Goal: Task Accomplishment & Management: Manage account settings

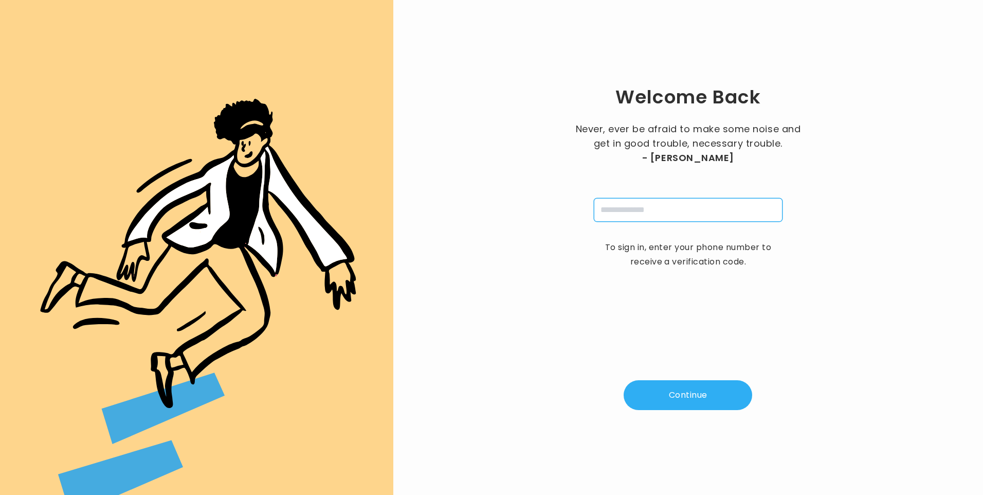
click at [617, 214] on input "tel" at bounding box center [688, 210] width 189 height 24
type input "**********"
click at [681, 392] on button "Continue" at bounding box center [688, 395] width 129 height 30
type input "*"
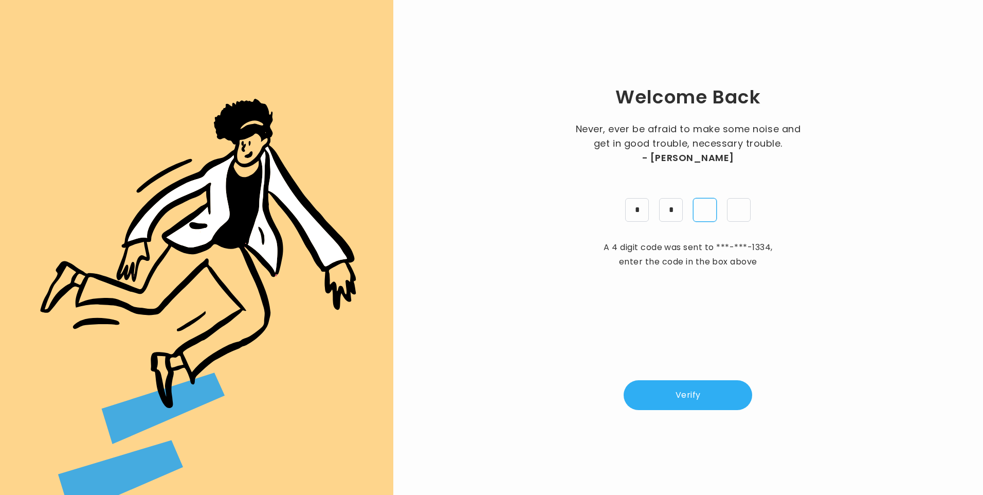
type input "*"
click at [669, 403] on button "Verify" at bounding box center [688, 395] width 129 height 30
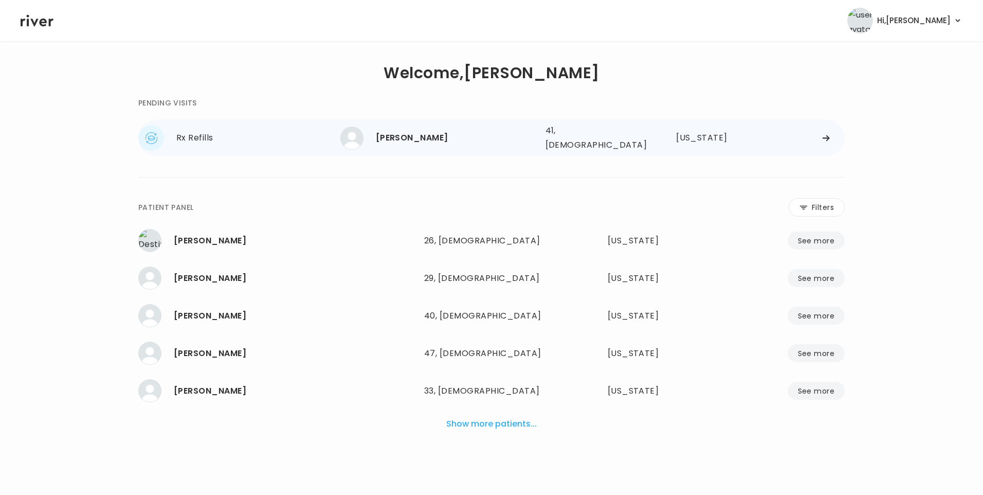
click at [436, 141] on div "[PERSON_NAME]" at bounding box center [456, 138] width 161 height 14
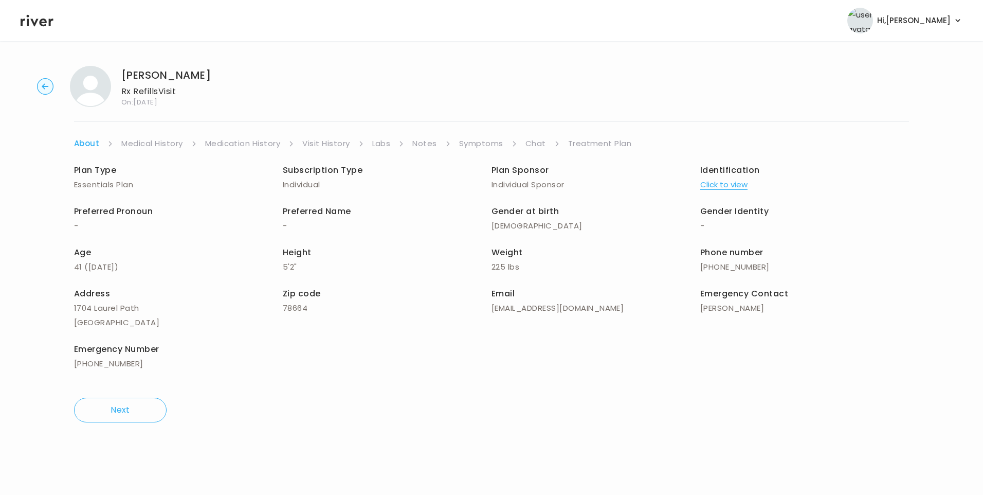
click at [532, 146] on link "Chat" at bounding box center [536, 143] width 21 height 14
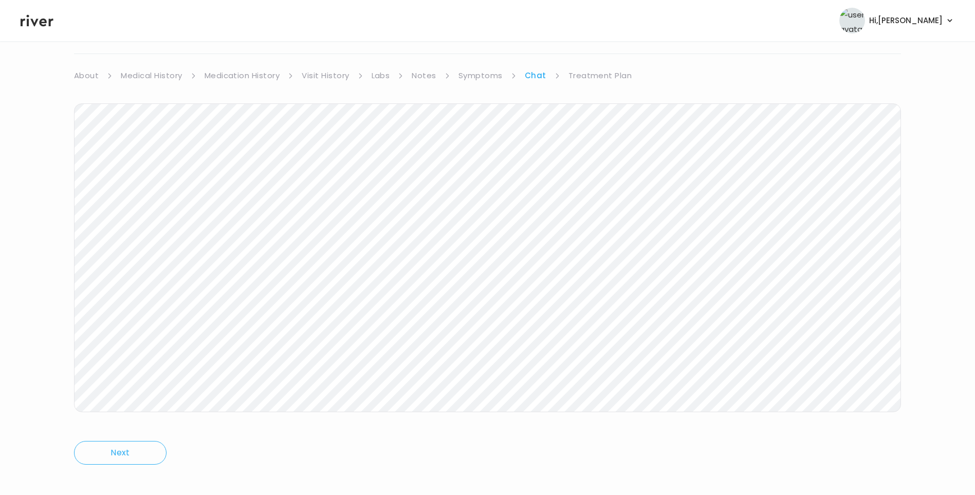
scroll to position [77, 0]
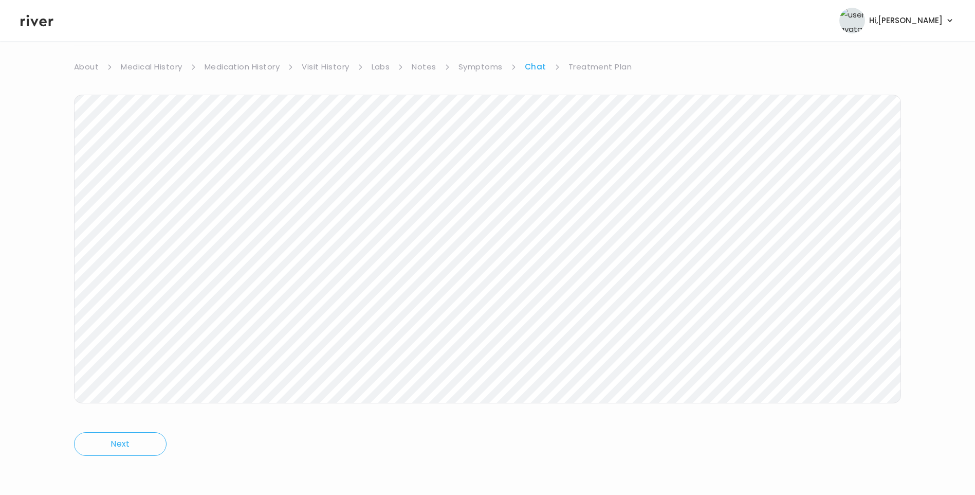
click at [578, 70] on link "Treatment Plan" at bounding box center [601, 67] width 64 height 14
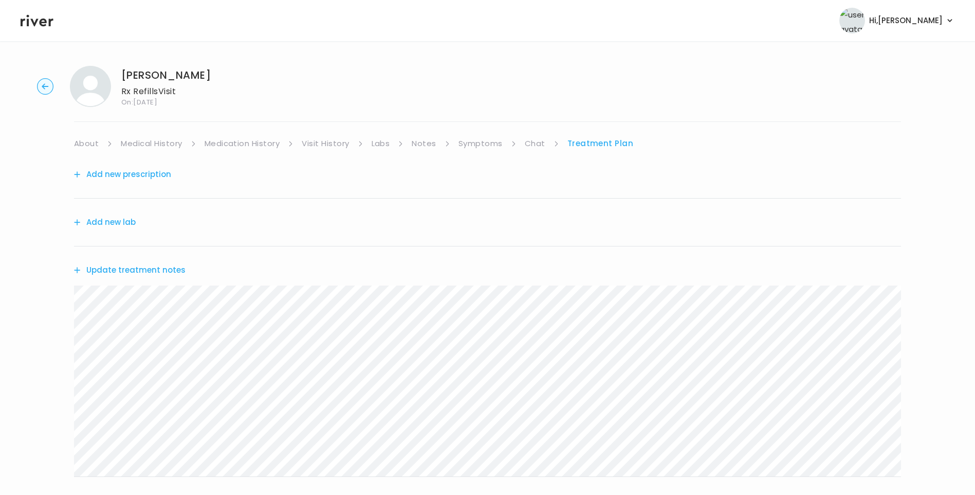
click at [157, 264] on button "Update treatment notes" at bounding box center [130, 270] width 112 height 14
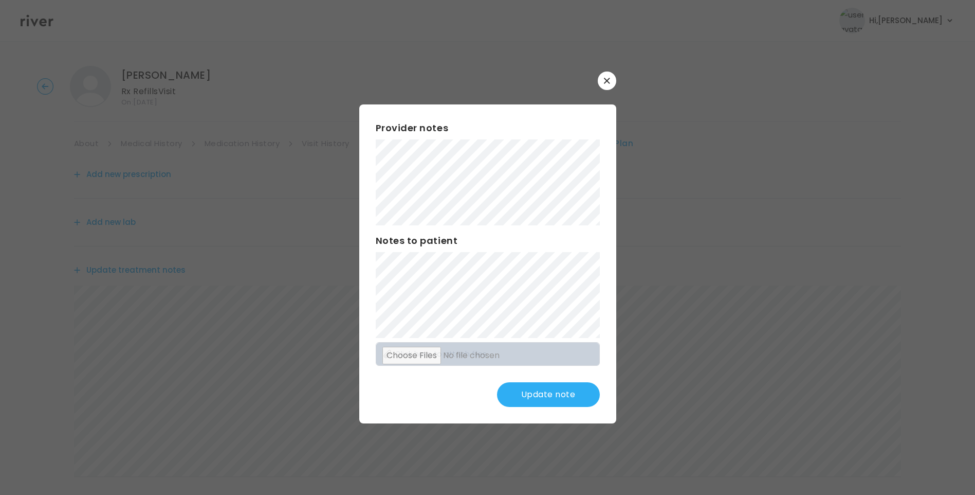
click at [553, 394] on button "Update note" at bounding box center [548, 394] width 103 height 25
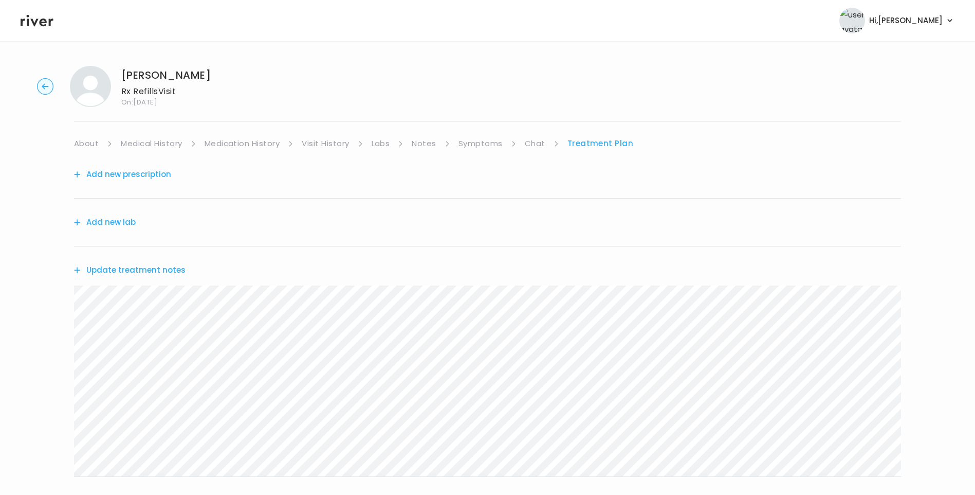
click at [42, 24] on icon at bounding box center [37, 21] width 33 height 12
